Goal: Information Seeking & Learning: Find specific page/section

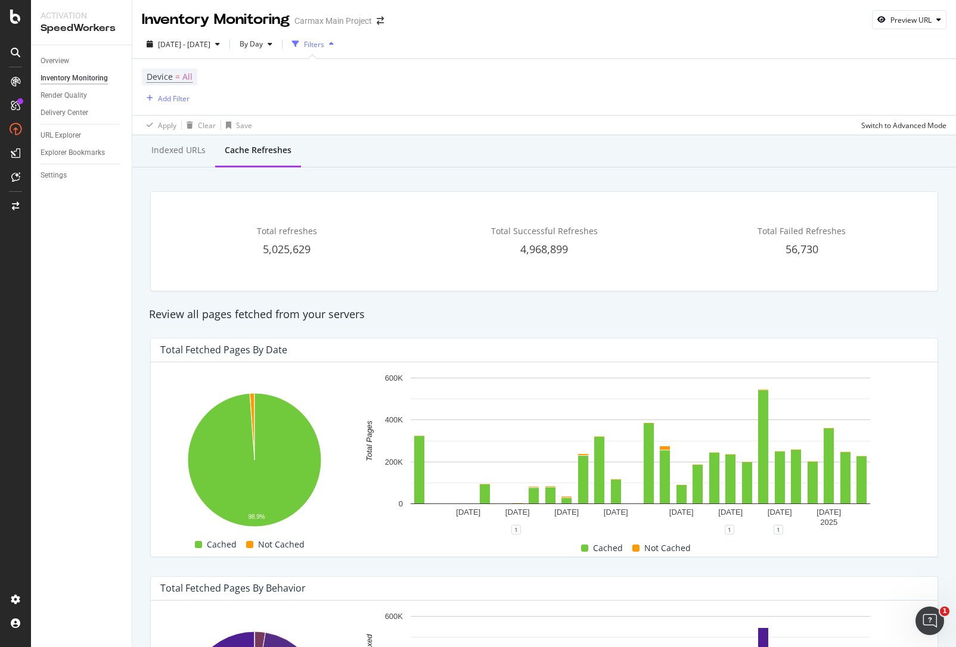
scroll to position [704, 0]
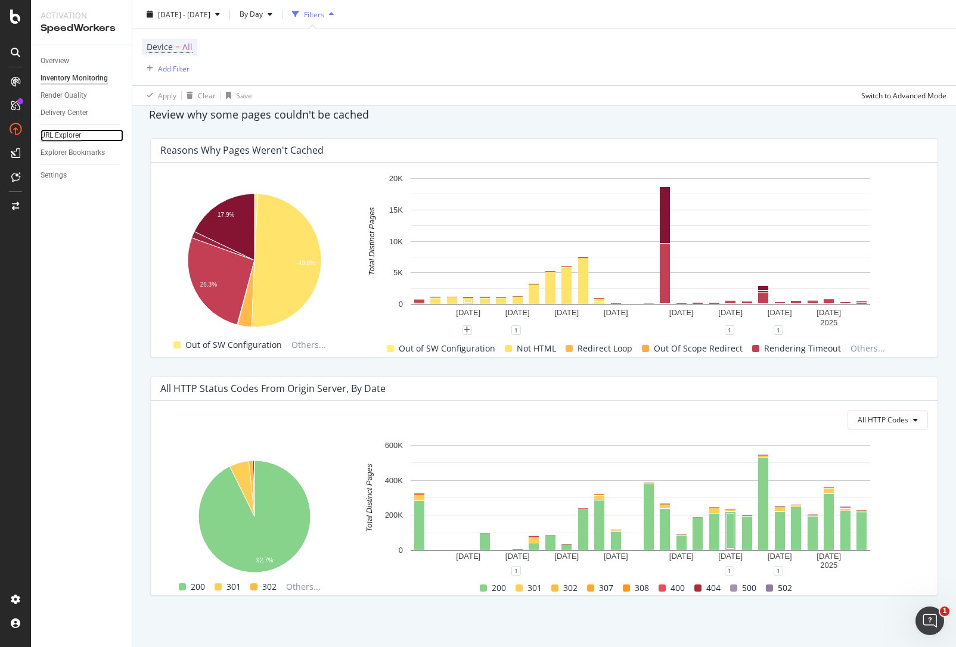
click at [61, 138] on div "URL Explorer" at bounding box center [61, 135] width 41 height 13
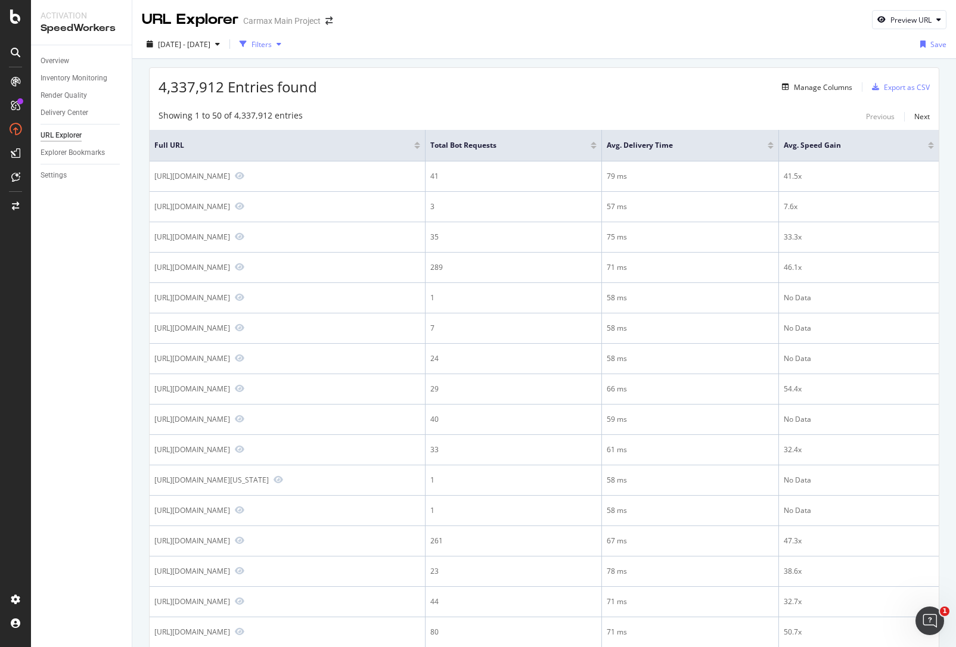
click at [272, 42] on div "Filters" at bounding box center [262, 44] width 20 height 10
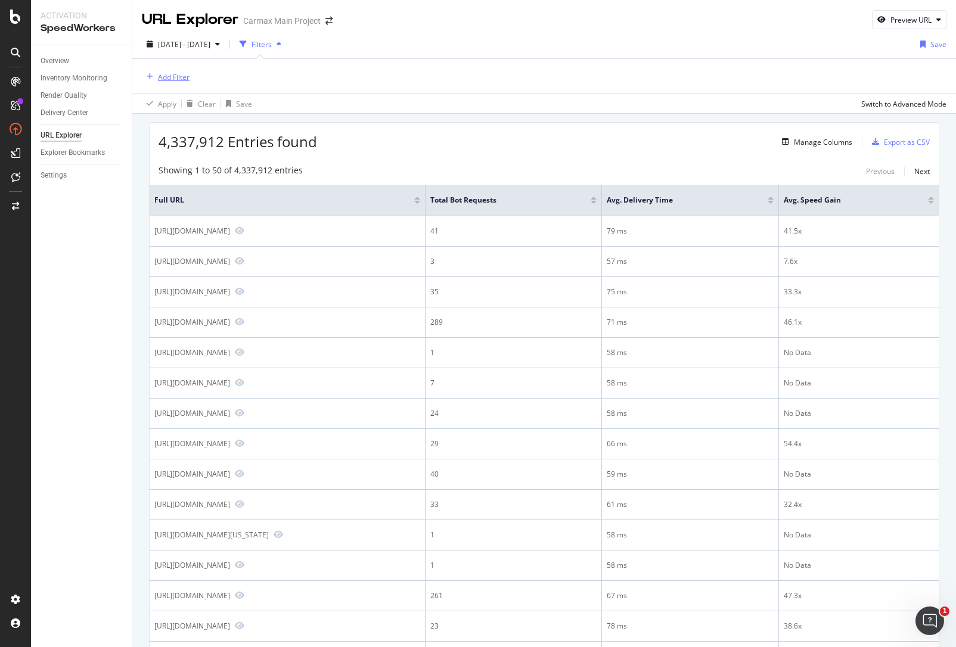
click at [182, 78] on div "Add Filter" at bounding box center [174, 77] width 32 height 10
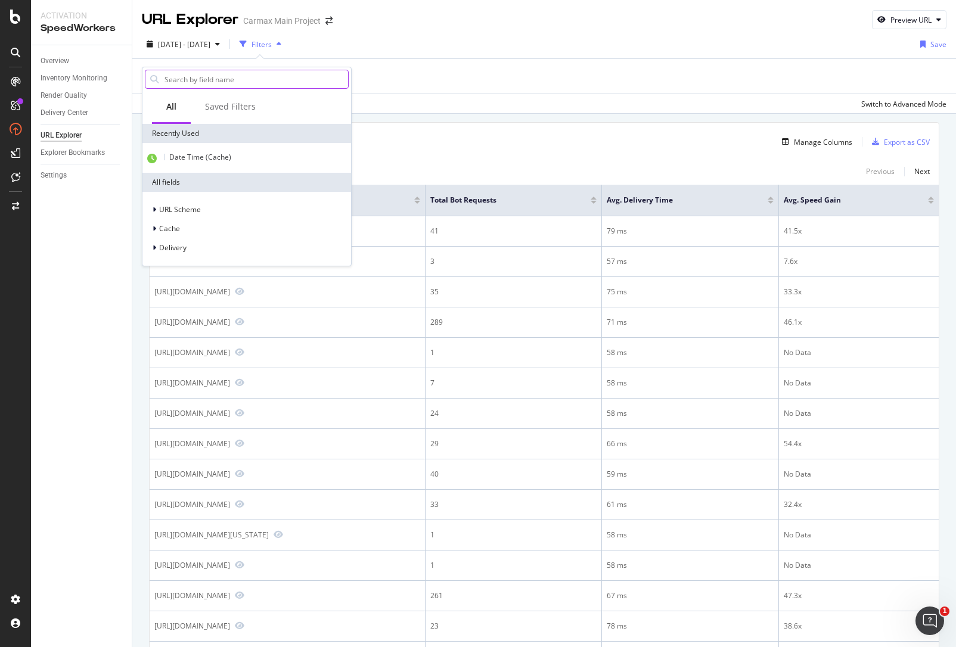
click at [194, 82] on input "text" at bounding box center [255, 79] width 185 height 18
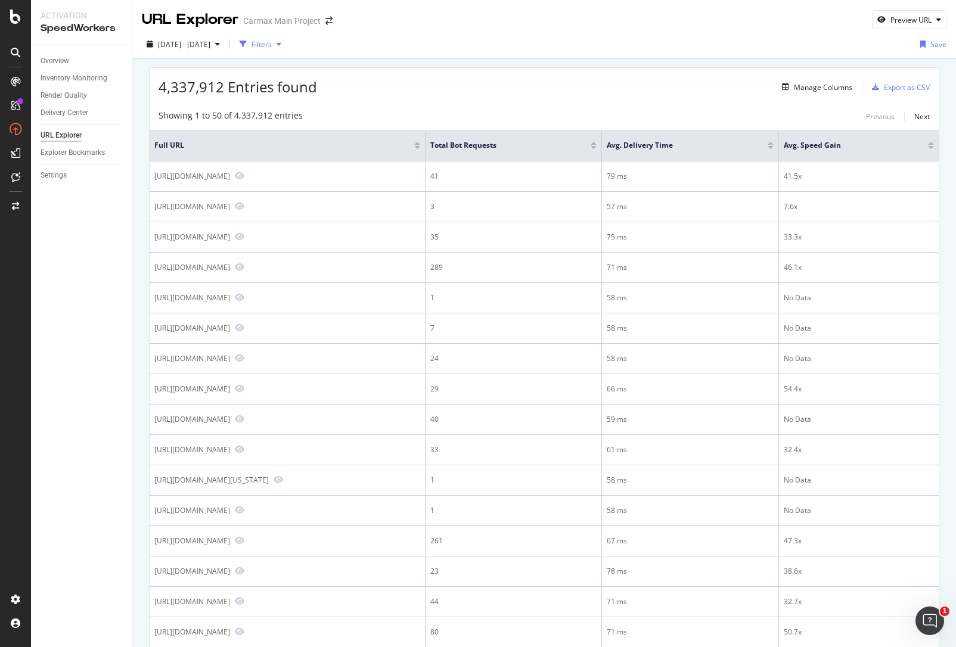
click at [272, 44] on div "Filters" at bounding box center [262, 44] width 20 height 10
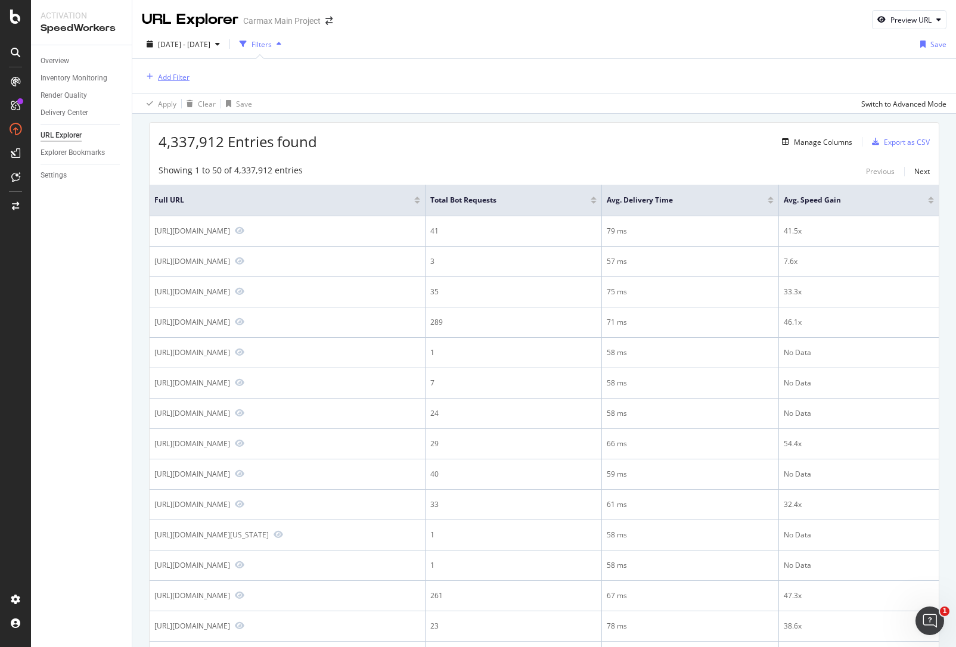
click at [181, 79] on div "Add Filter" at bounding box center [174, 77] width 32 height 10
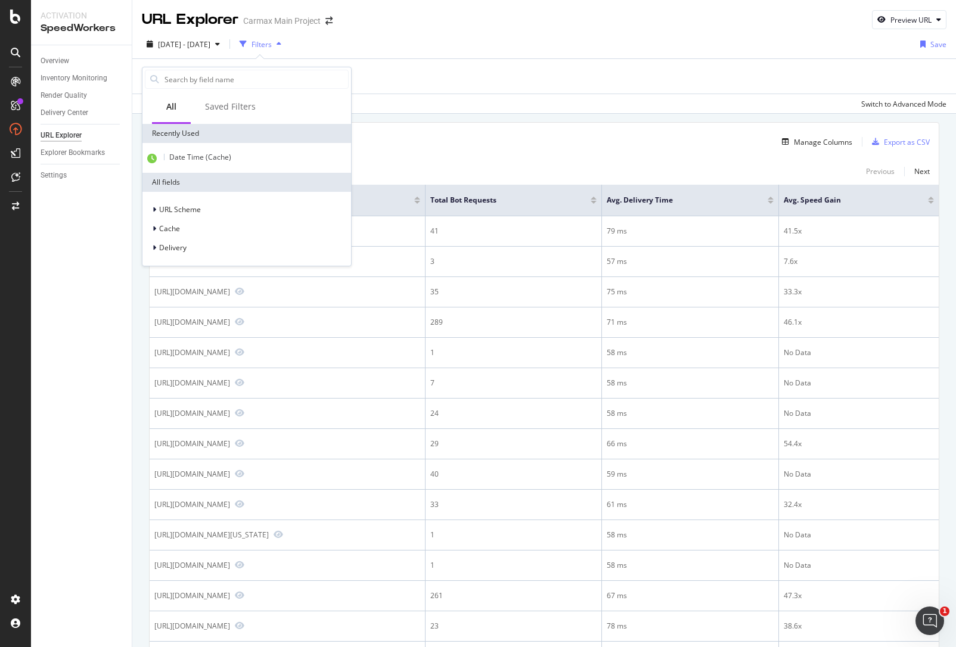
click at [181, 79] on input "text" at bounding box center [255, 79] width 185 height 18
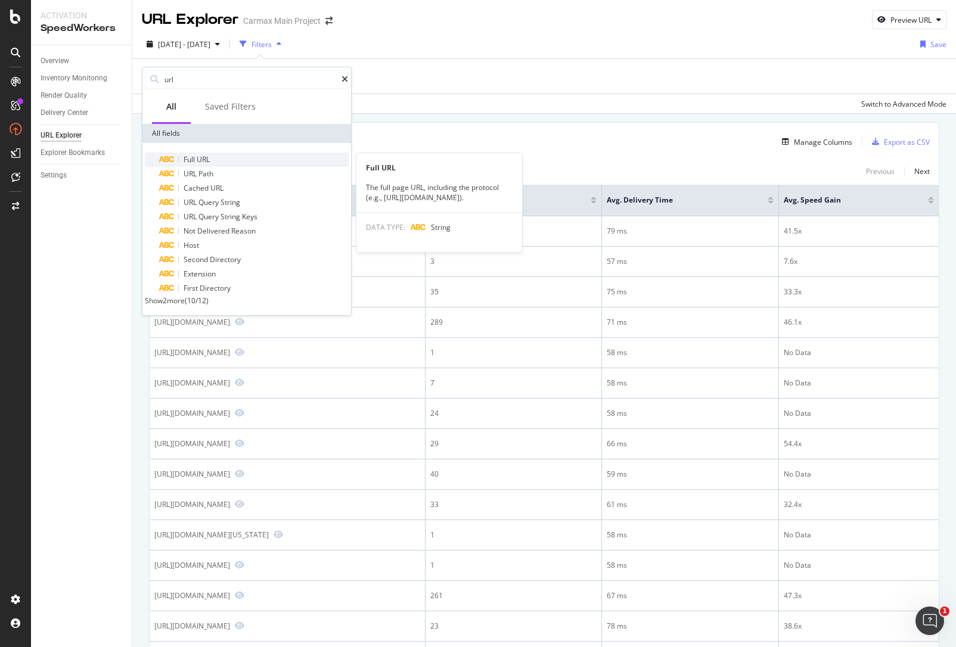
type input "url"
click at [222, 160] on div "Full URL" at bounding box center [254, 160] width 190 height 14
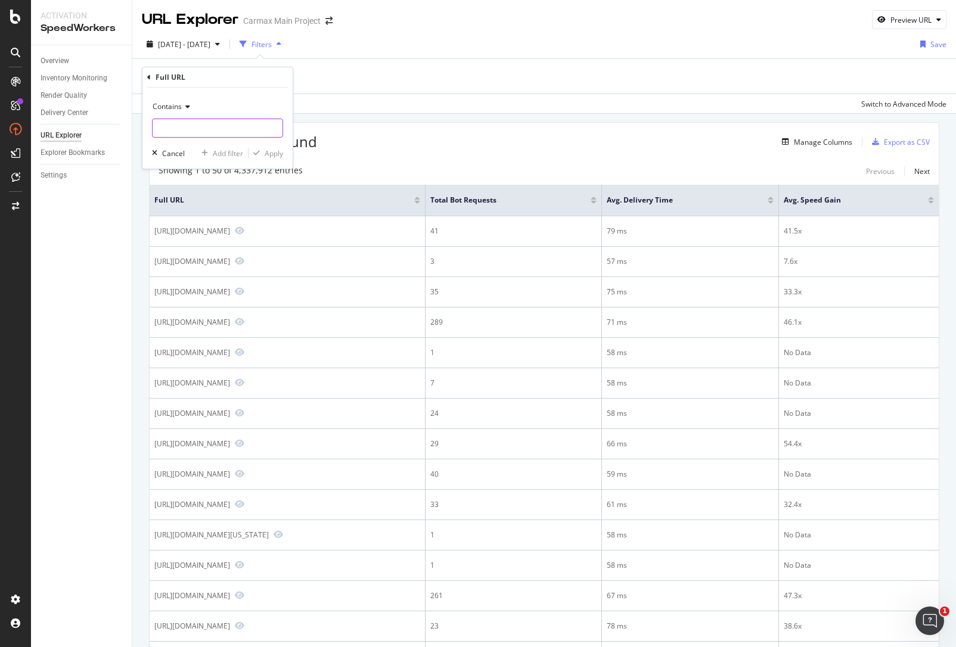
click at [183, 129] on input "text" at bounding box center [218, 128] width 130 height 19
type input "faq"
click at [280, 150] on div "Apply" at bounding box center [274, 153] width 18 height 10
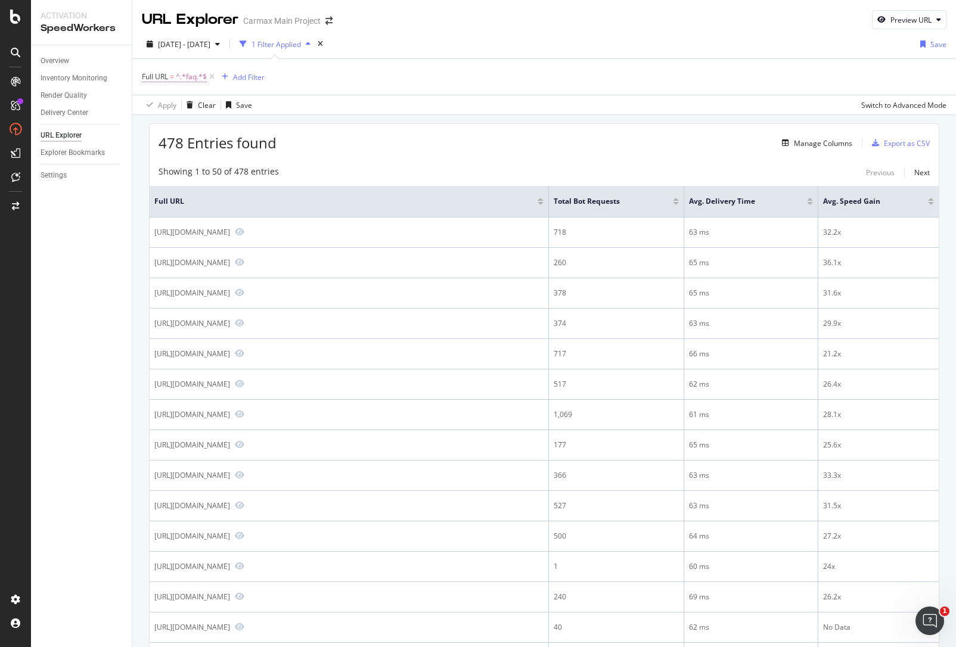
click at [174, 77] on span "Full URL = ^.*faq.*$" at bounding box center [174, 77] width 65 height 11
drag, startPoint x: 174, startPoint y: 127, endPoint x: 129, endPoint y: 124, distance: 45.4
click at [129, 124] on body "Activation SpeedWorkers Overview Inventory Monitoring Render Quality Delivery C…" at bounding box center [478, 323] width 956 height 647
type input "f"
type input "car"
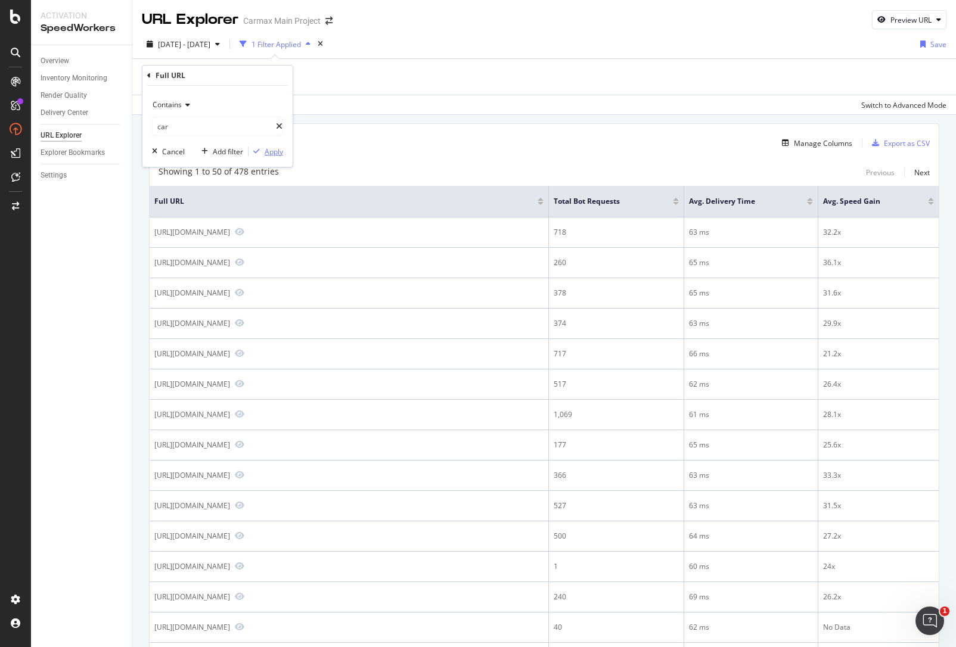
click at [268, 155] on div "Apply" at bounding box center [274, 152] width 18 height 10
click at [200, 197] on span "Full URL" at bounding box center [336, 201] width 365 height 11
click at [170, 74] on span "=" at bounding box center [172, 77] width 4 height 10
drag, startPoint x: 178, startPoint y: 125, endPoint x: 126, endPoint y: 125, distance: 52.5
click at [126, 125] on body "Activation SpeedWorkers Overview Inventory Monitoring Render Quality Delivery C…" at bounding box center [478, 323] width 956 height 647
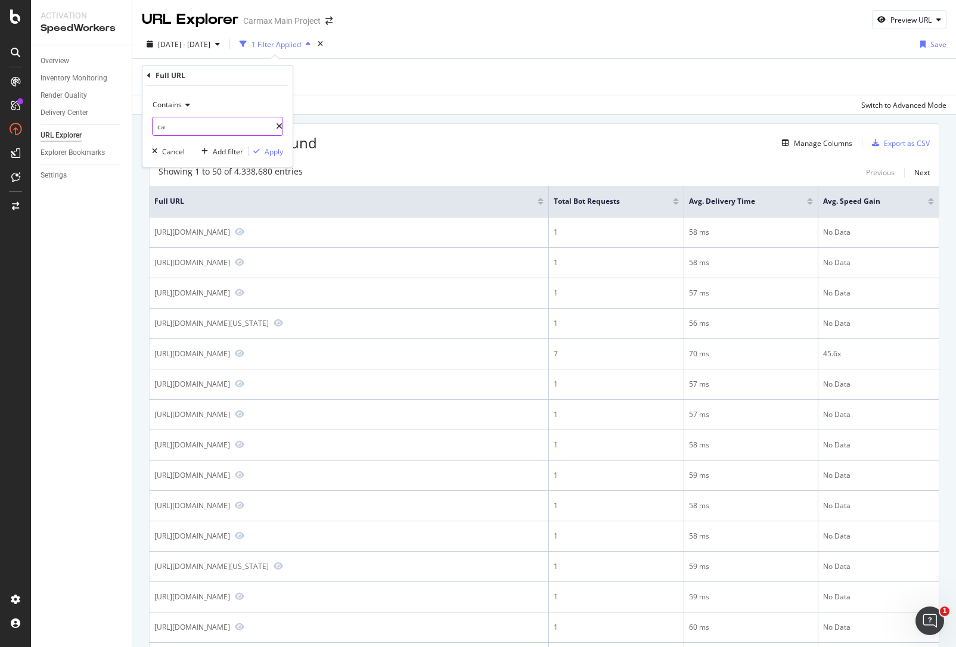
type input "c"
type input "home"
click at [263, 152] on div "button" at bounding box center [257, 151] width 16 height 7
click at [197, 77] on span "^.*home.*$" at bounding box center [195, 77] width 39 height 17
click at [188, 104] on icon at bounding box center [186, 104] width 8 height 7
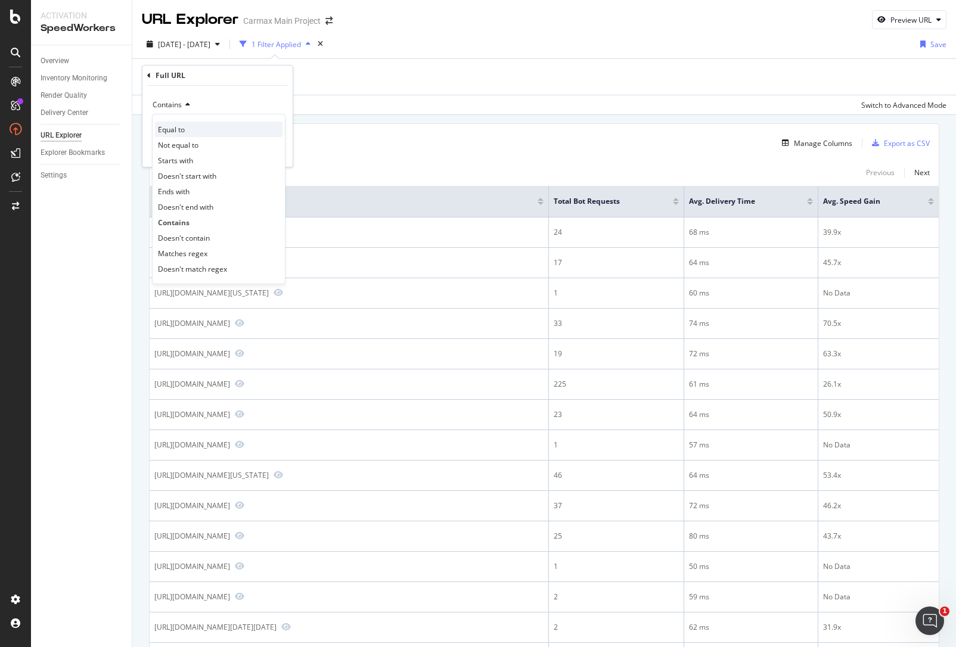
click at [182, 125] on span "Equal to" at bounding box center [171, 130] width 27 height 10
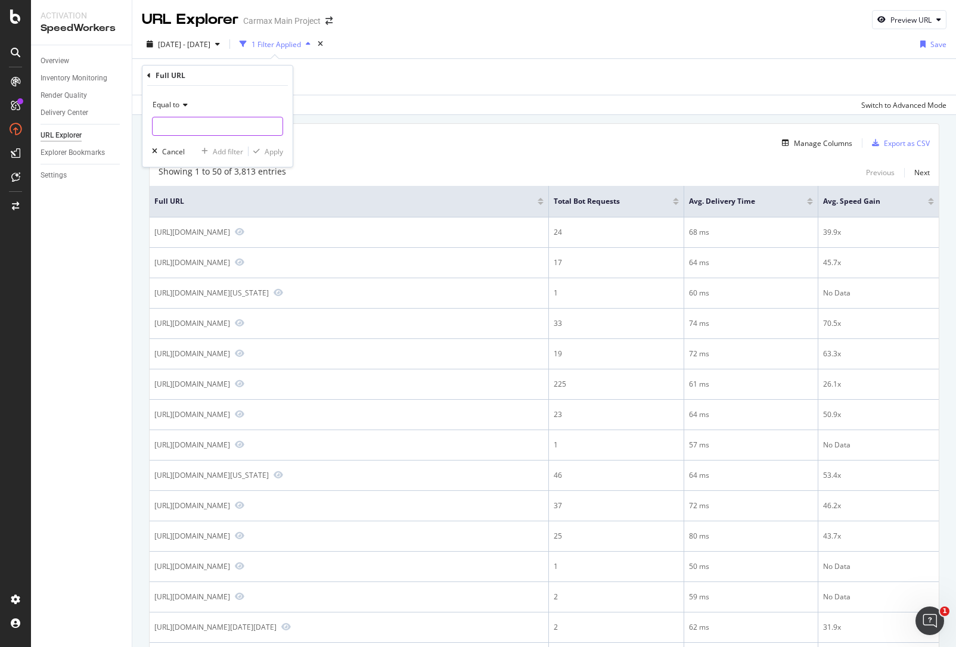
click at [186, 124] on input "text" at bounding box center [218, 126] width 130 height 19
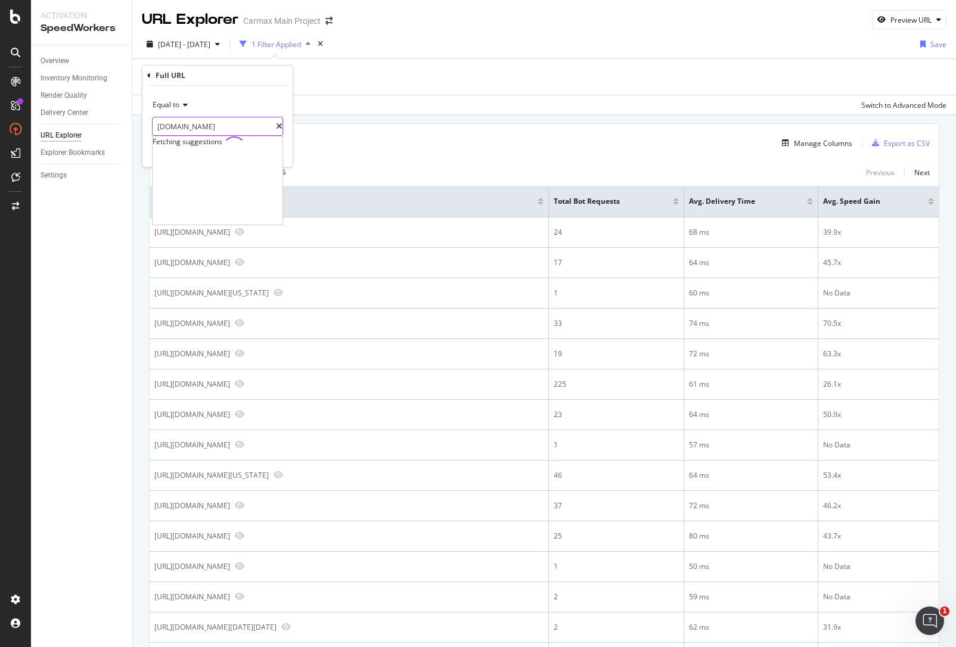
type input "[DOMAIN_NAME]"
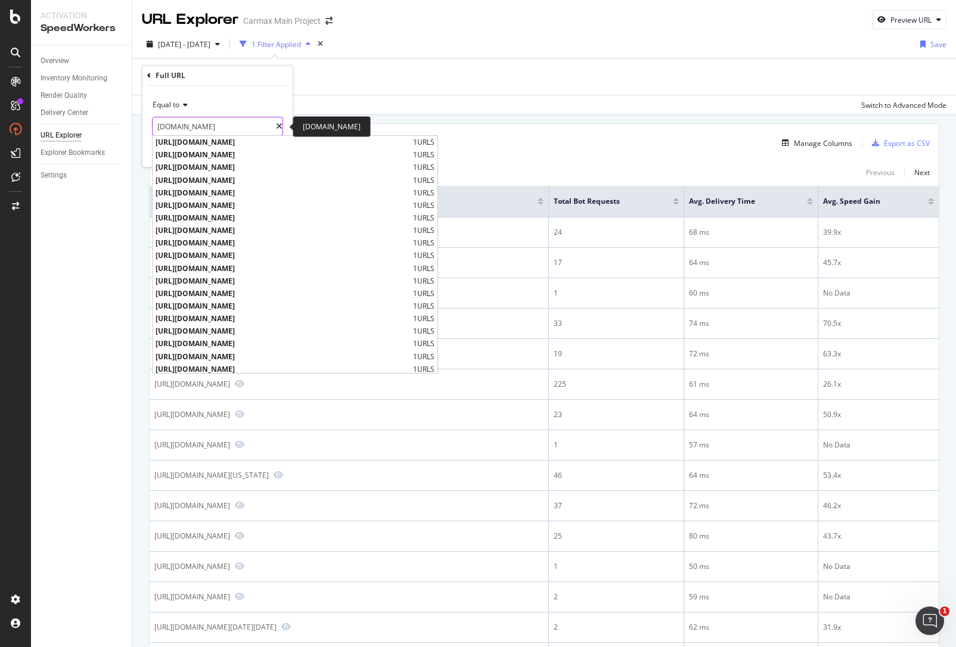
click at [240, 119] on input "[DOMAIN_NAME]" at bounding box center [214, 126] width 123 height 19
click at [255, 102] on div "Equal to" at bounding box center [217, 104] width 131 height 19
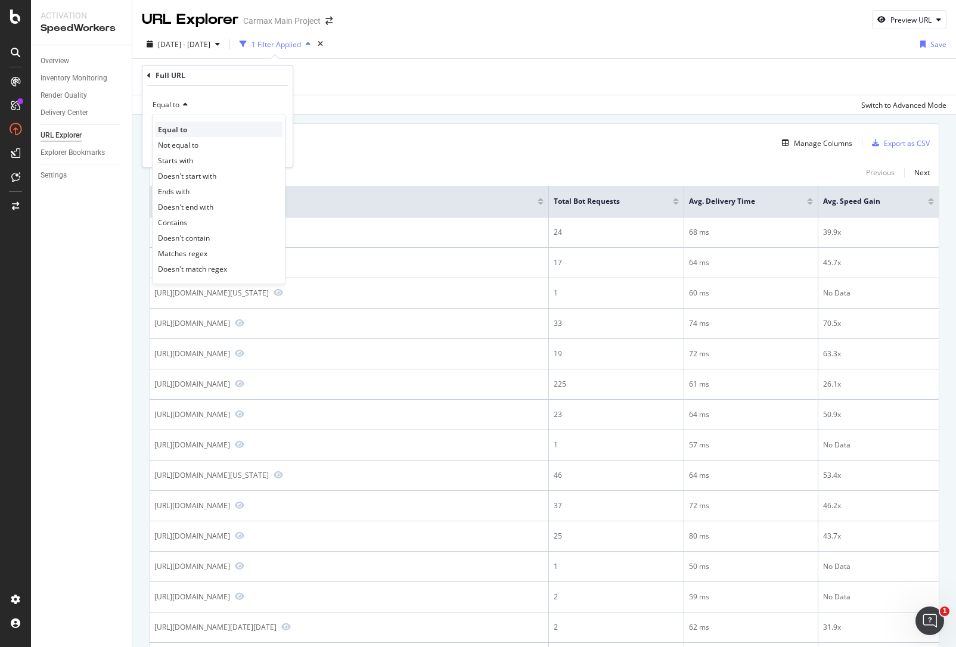
click at [191, 124] on div "Equal to" at bounding box center [219, 129] width 128 height 15
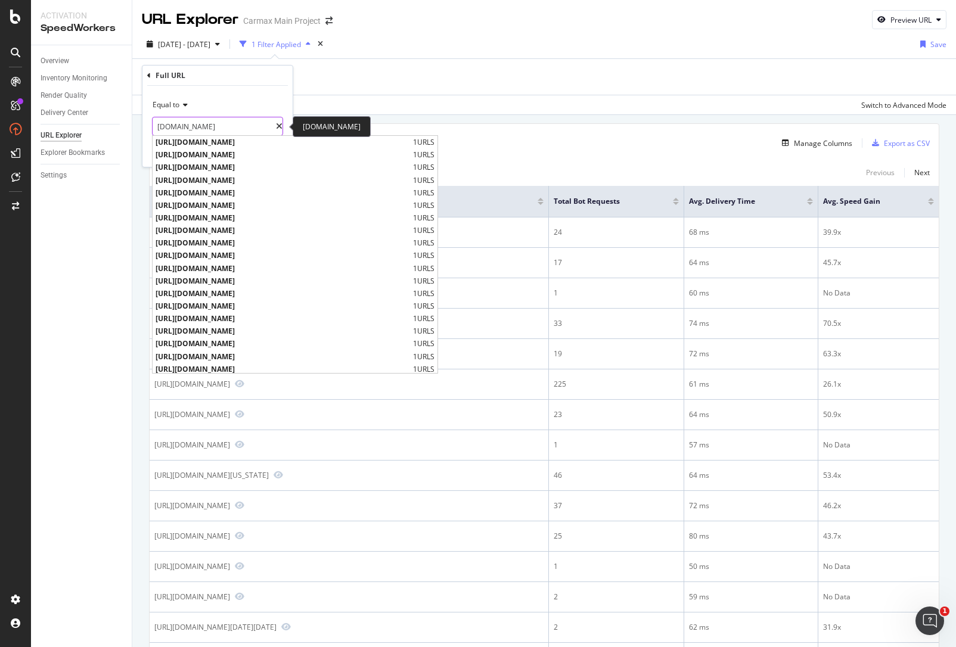
click at [262, 124] on input "[DOMAIN_NAME]" at bounding box center [214, 126] width 123 height 19
click at [231, 96] on div "Equal to" at bounding box center [217, 104] width 131 height 19
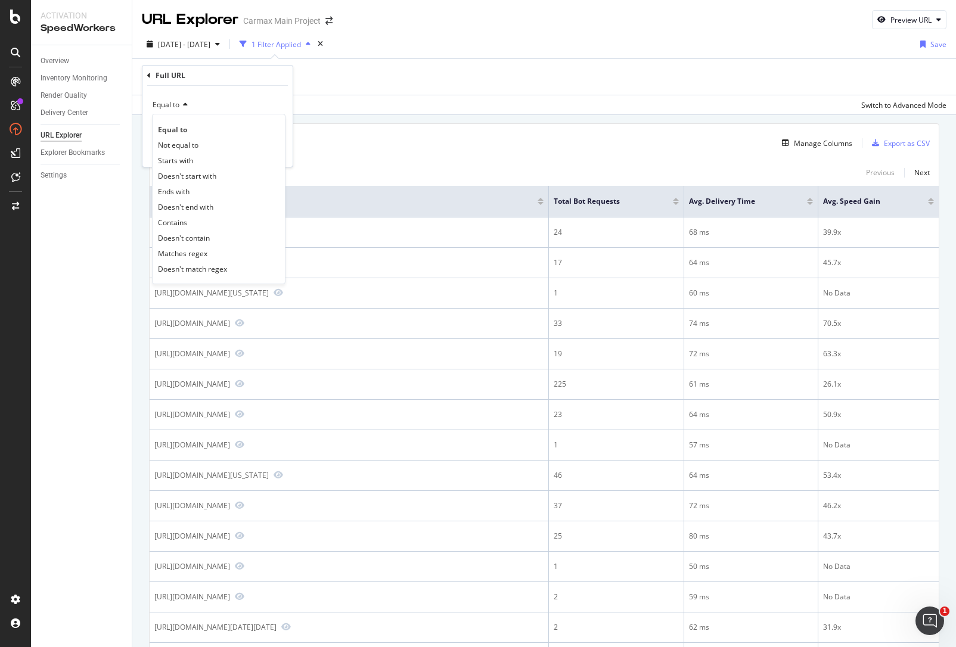
click at [201, 98] on div "Equal to" at bounding box center [217, 104] width 131 height 19
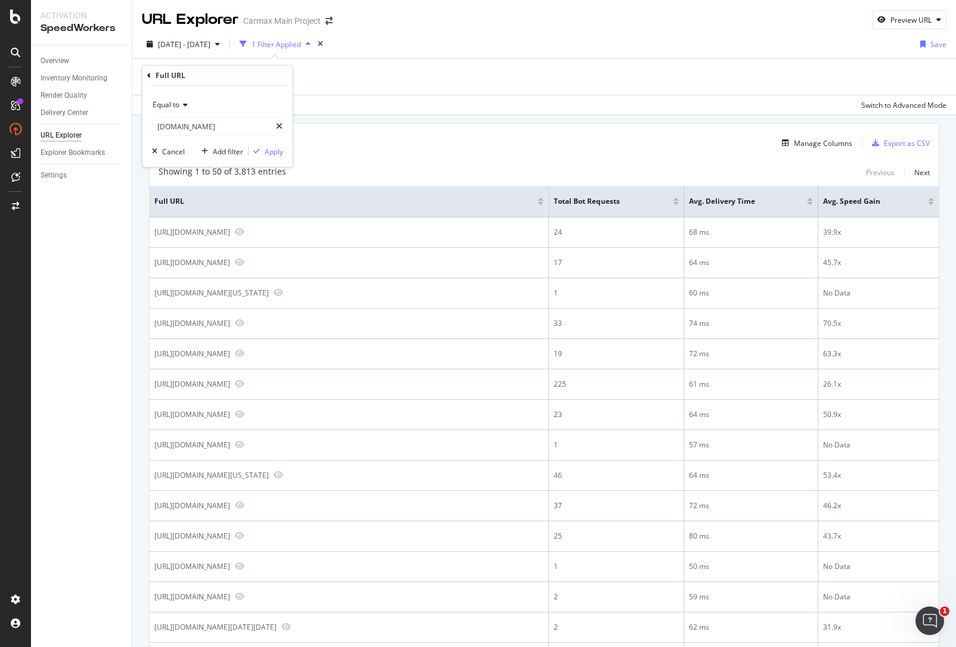
click at [147, 73] on icon at bounding box center [149, 75] width 4 height 7
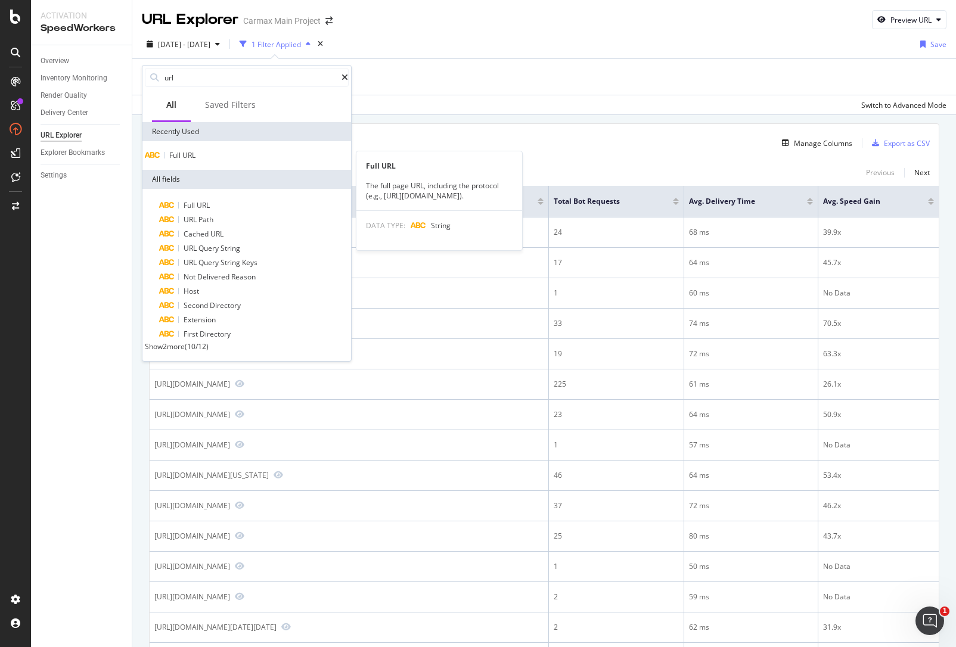
click at [195, 160] on span "URL" at bounding box center [188, 155] width 13 height 10
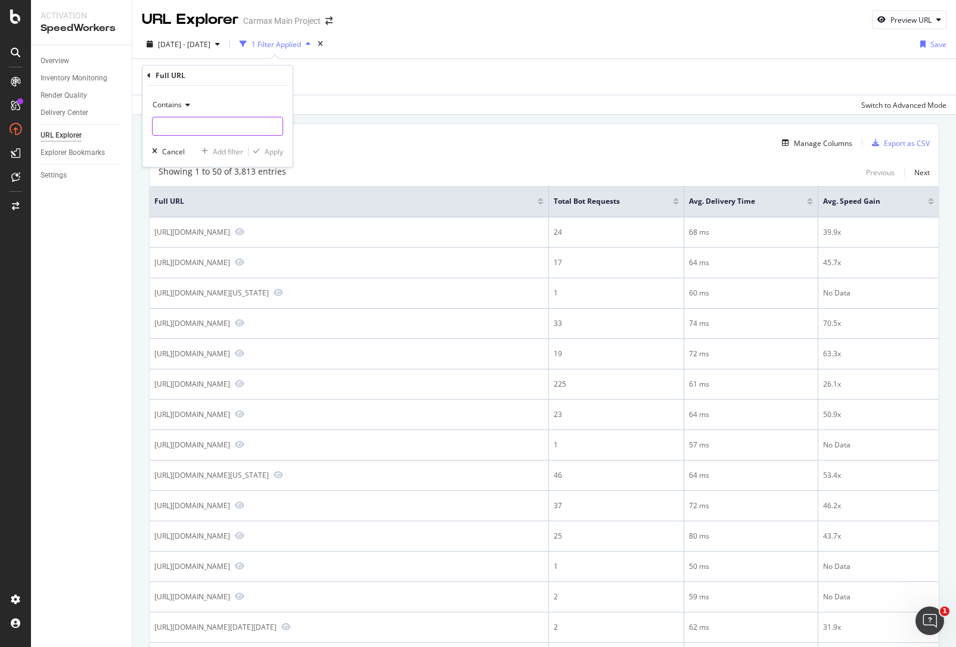
click at [217, 127] on input "text" at bounding box center [218, 126] width 130 height 19
click at [176, 103] on span "Contains" at bounding box center [167, 105] width 29 height 10
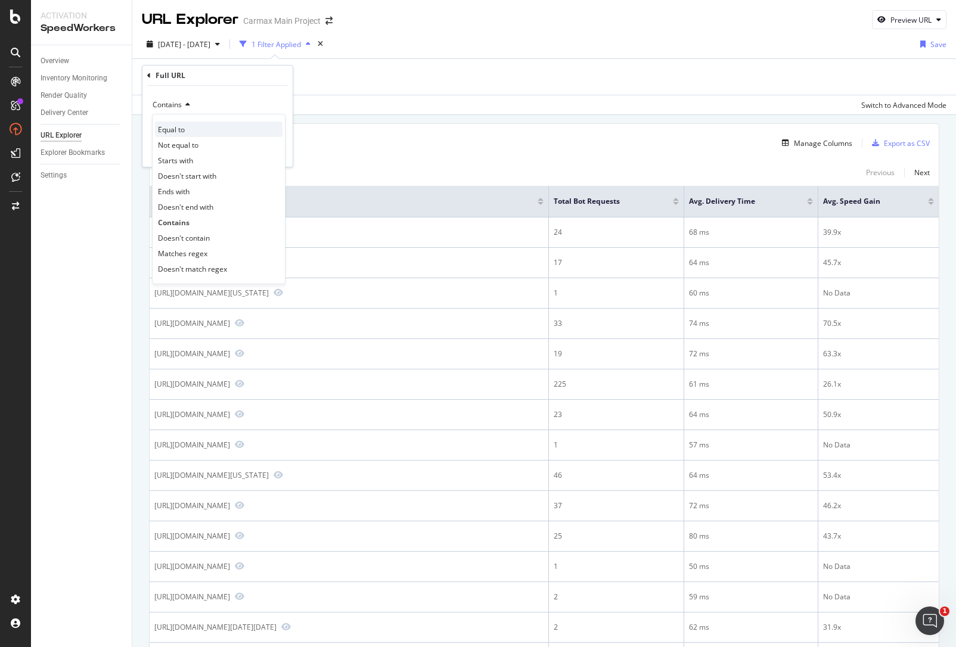
click at [182, 132] on span "Equal to" at bounding box center [171, 130] width 27 height 10
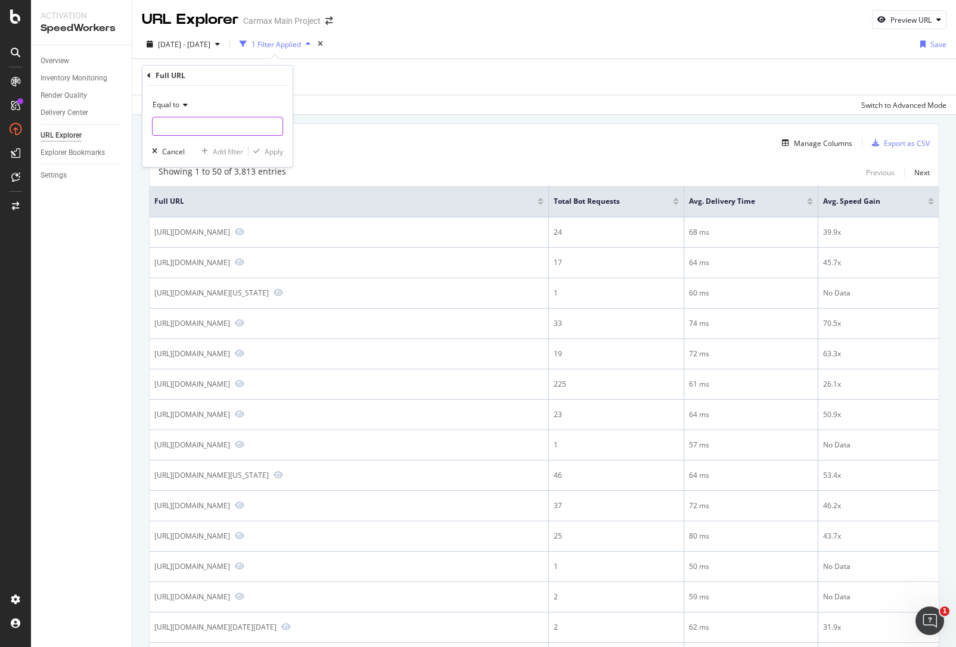
click at [185, 129] on input "text" at bounding box center [218, 126] width 130 height 19
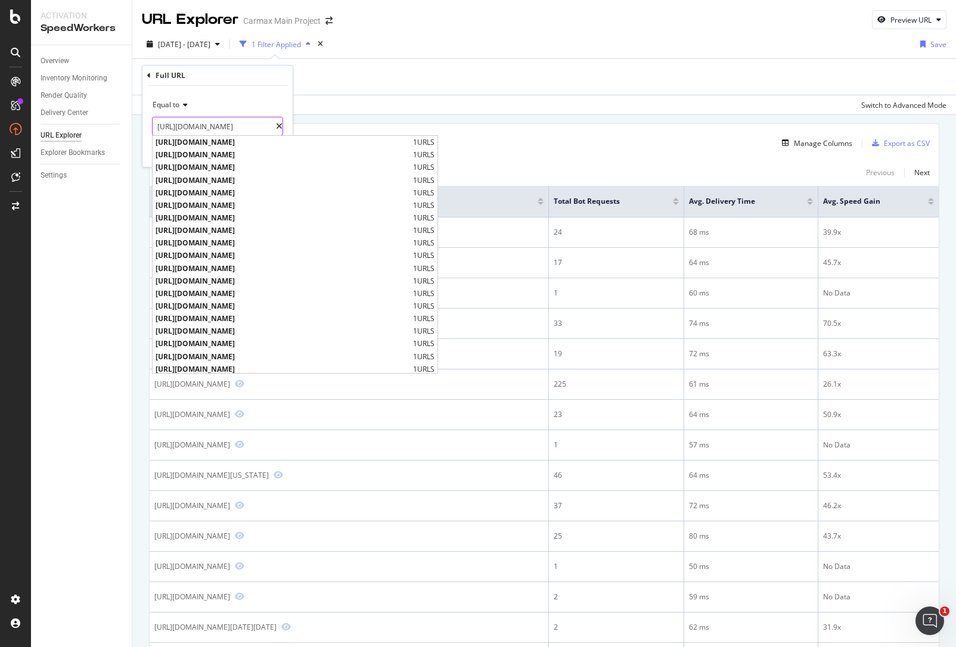
type input "[URL][DOMAIN_NAME]"
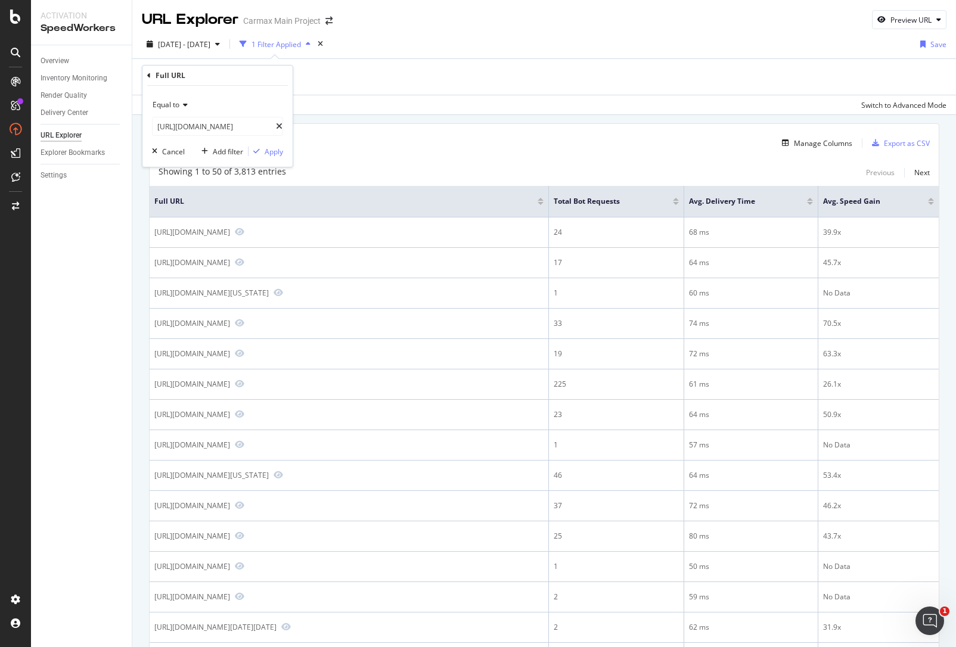
click at [252, 94] on div "Equal to [URL][DOMAIN_NAME] [URL][DOMAIN_NAME] Cancel Add filter Apply" at bounding box center [217, 126] width 150 height 81
click at [263, 150] on div "button" at bounding box center [257, 151] width 16 height 7
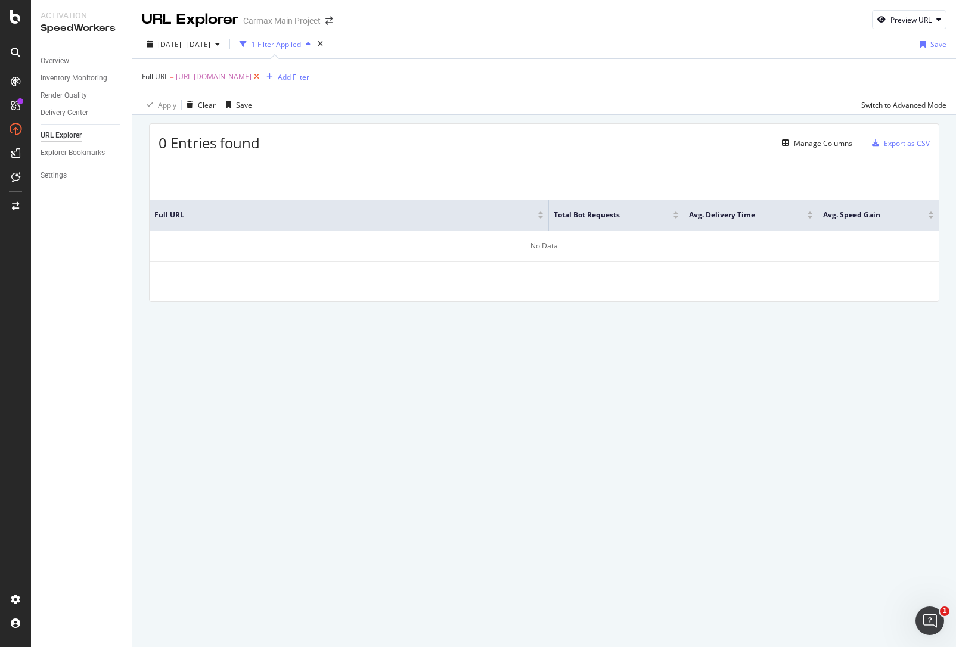
click at [262, 74] on icon at bounding box center [257, 77] width 10 height 12
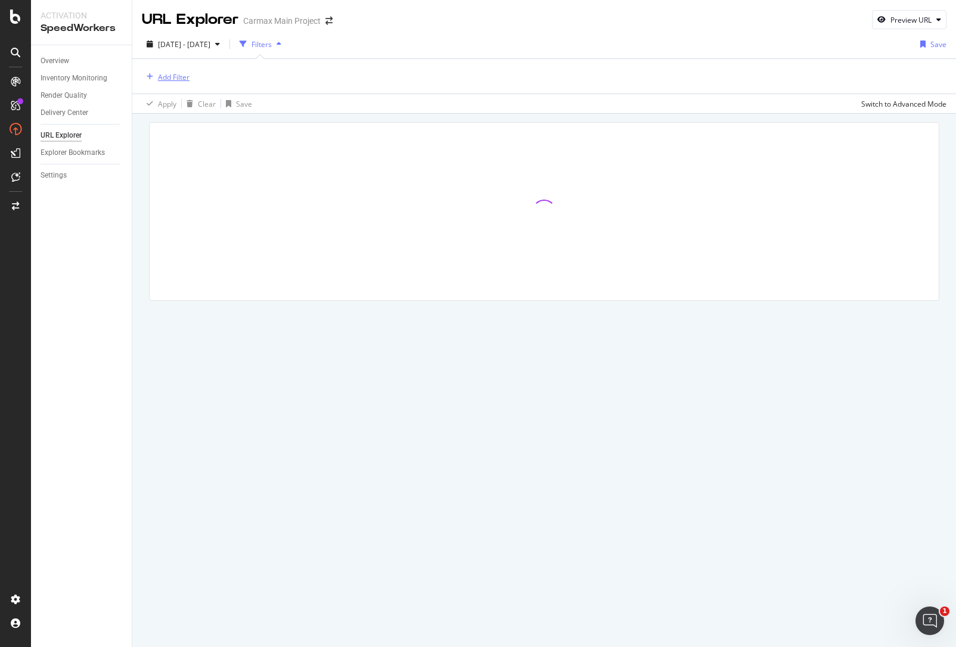
click at [179, 76] on div "Add Filter" at bounding box center [174, 77] width 32 height 10
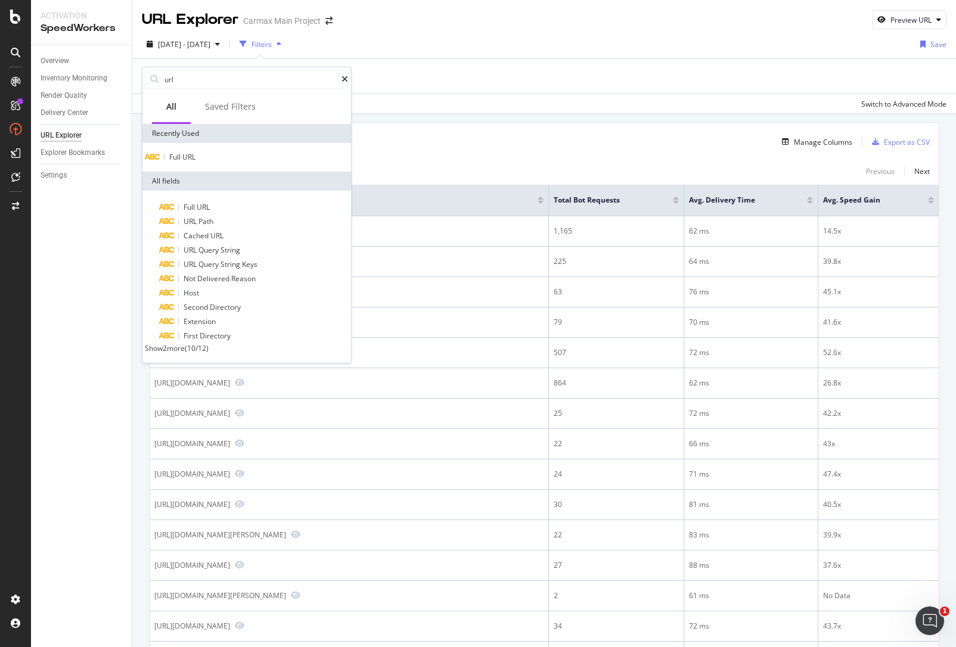
click at [196, 161] on span "URL" at bounding box center [188, 157] width 13 height 10
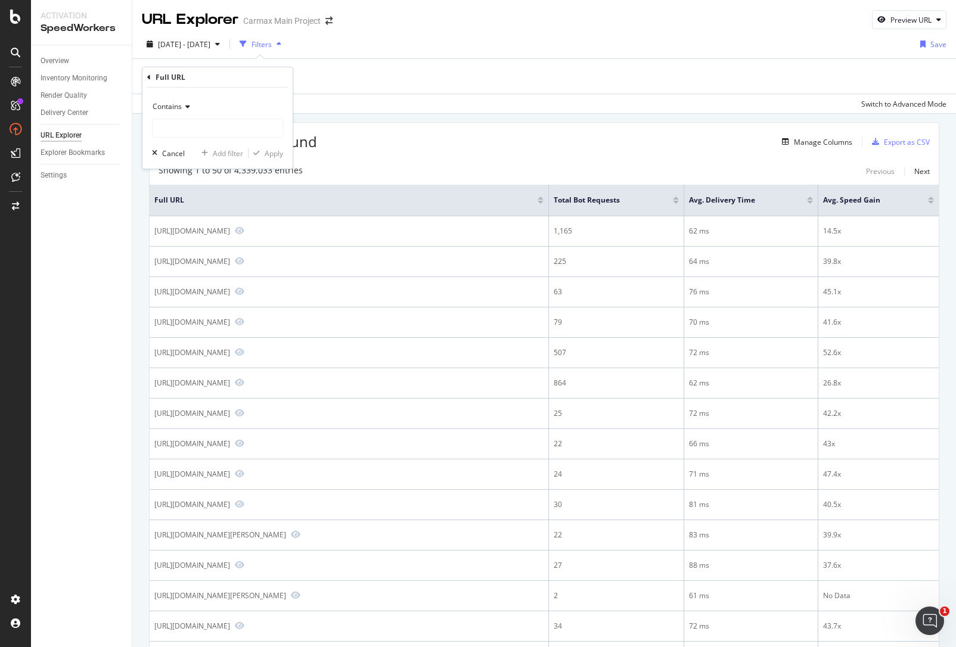
click at [184, 117] on div "Contains" at bounding box center [217, 117] width 131 height 41
click at [184, 119] on input "text" at bounding box center [218, 128] width 130 height 19
click at [178, 76] on div "Add Filter" at bounding box center [174, 77] width 32 height 10
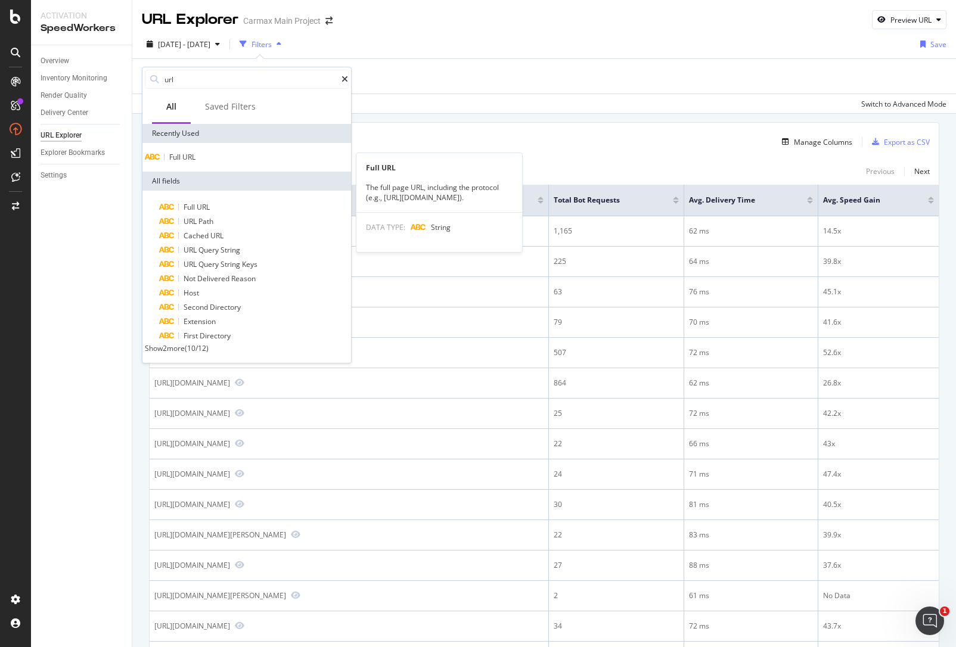
click at [193, 161] on span "URL" at bounding box center [188, 157] width 13 height 10
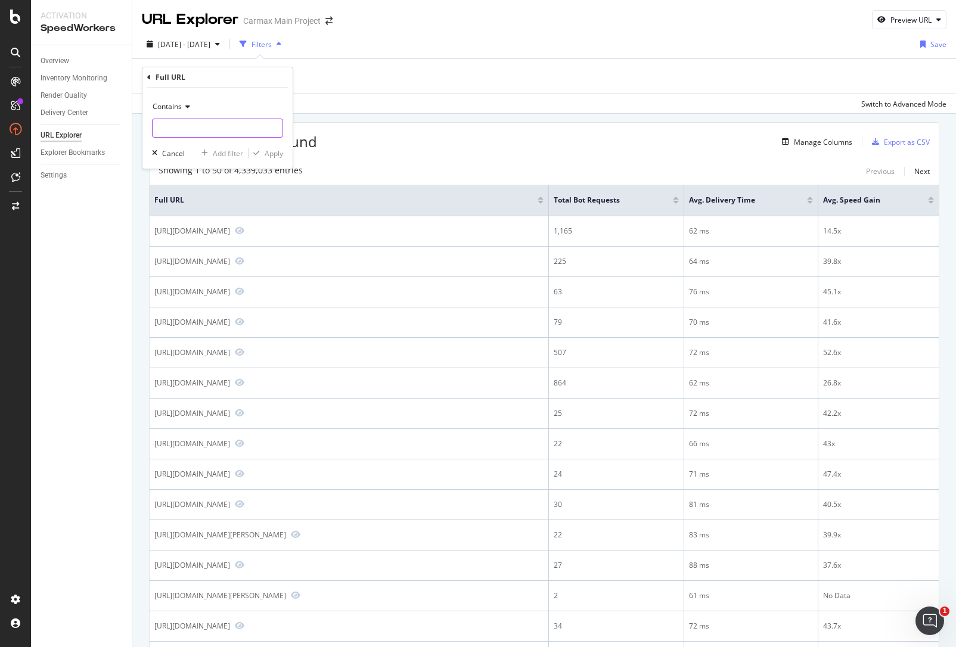
click at [179, 128] on input "text" at bounding box center [218, 128] width 130 height 19
type input "/stores"
click at [283, 152] on div "Apply" at bounding box center [274, 153] width 18 height 10
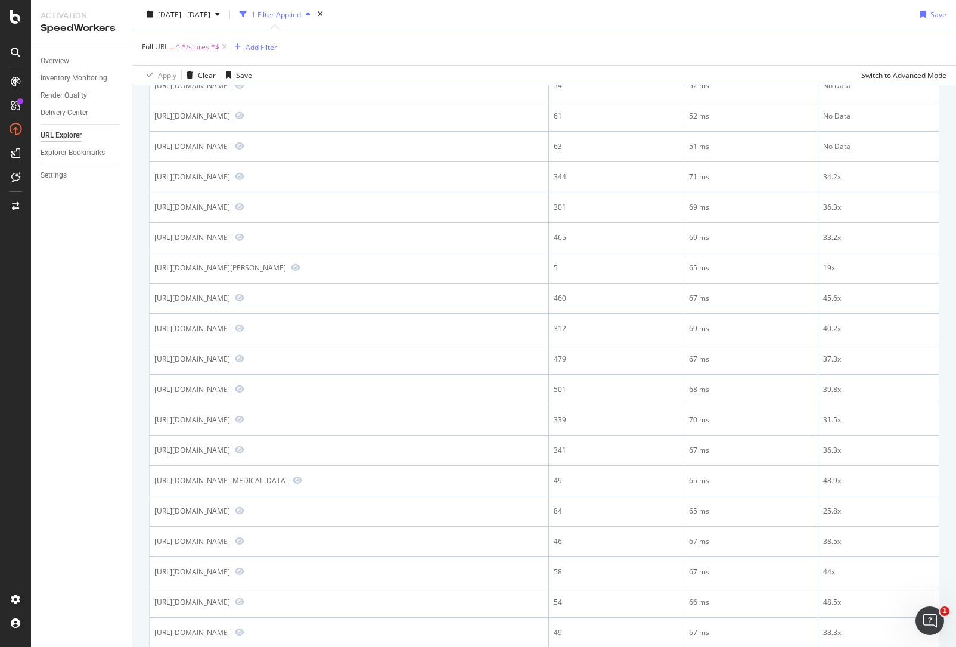
scroll to position [457, 0]
